Goal: Task Accomplishment & Management: Use online tool/utility

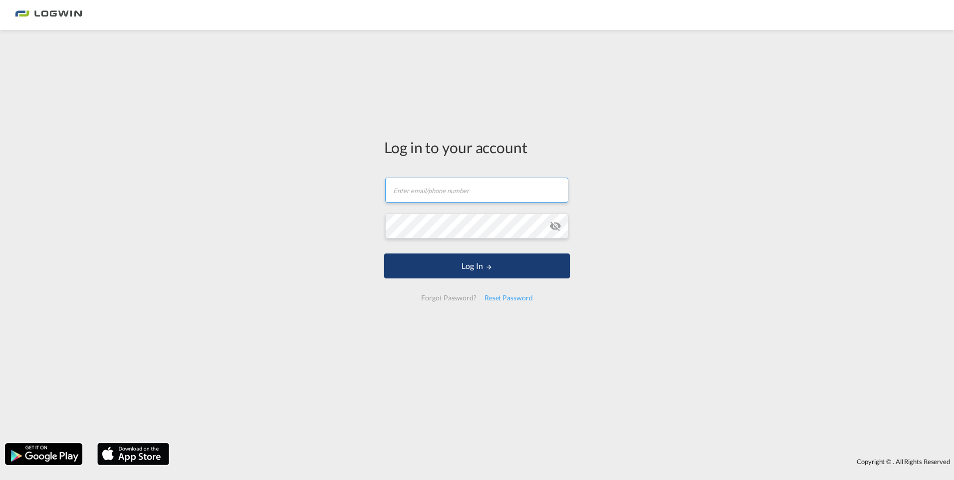
type input "[PERSON_NAME][EMAIL_ADDRESS][DOMAIN_NAME]"
click at [443, 273] on button "Log In" at bounding box center [477, 266] width 186 height 25
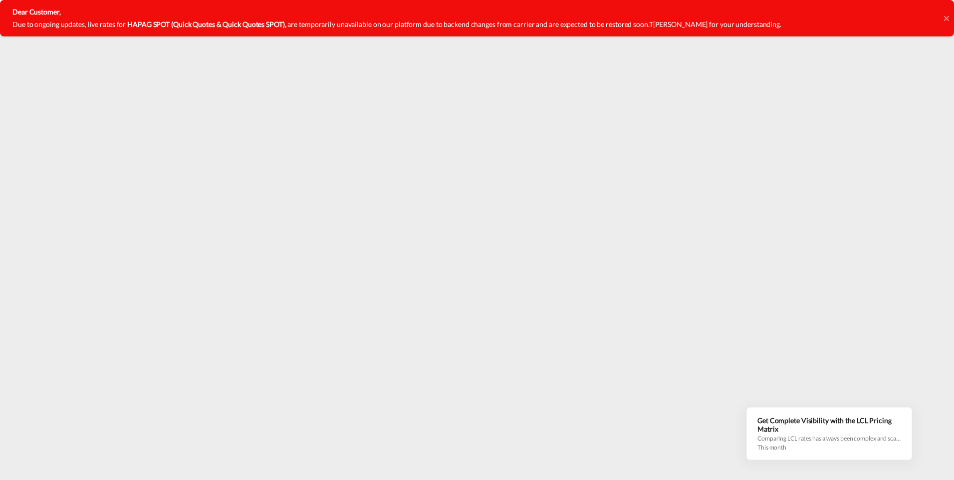
click at [761, 16] on icon at bounding box center [946, 18] width 5 height 8
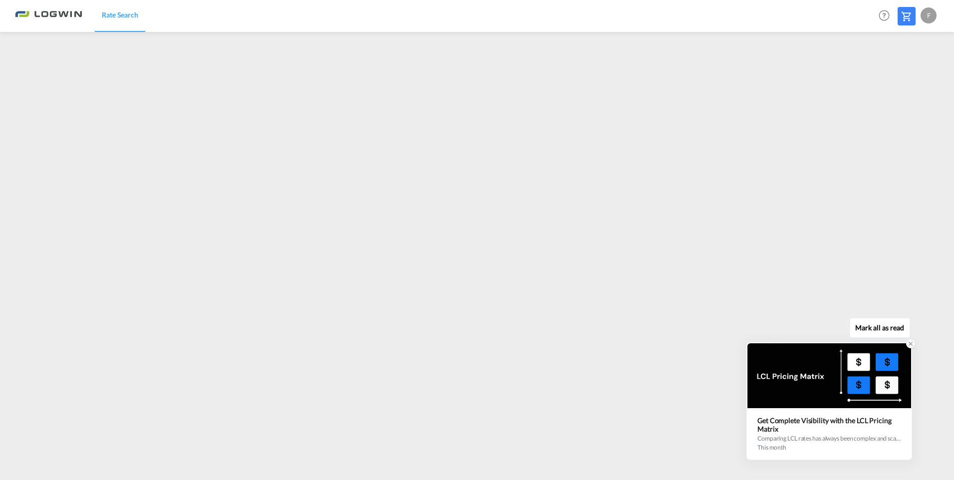
click at [761, 342] on icon at bounding box center [910, 343] width 3 height 3
